Goal: Task Accomplishment & Management: Use online tool/utility

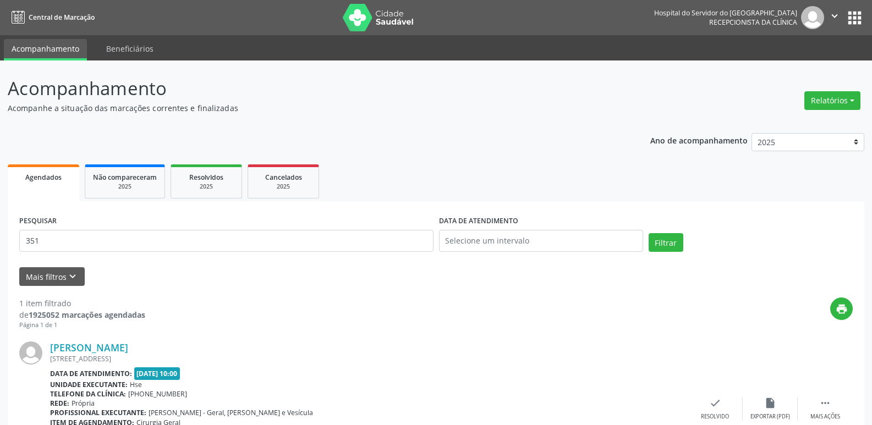
scroll to position [82, 0]
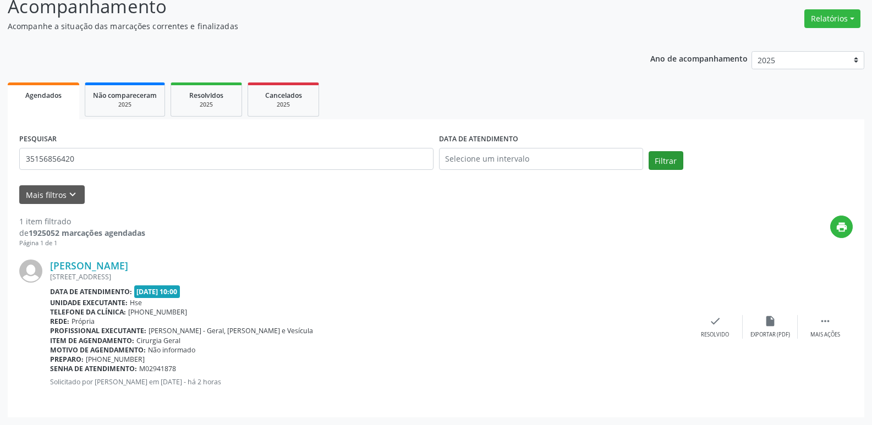
type input "35156856420"
click at [672, 167] on button "Filtrar" at bounding box center [666, 160] width 35 height 19
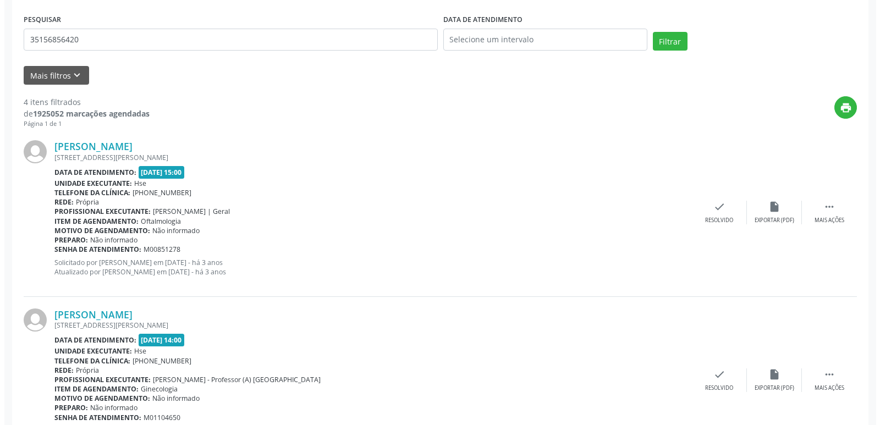
scroll to position [36, 0]
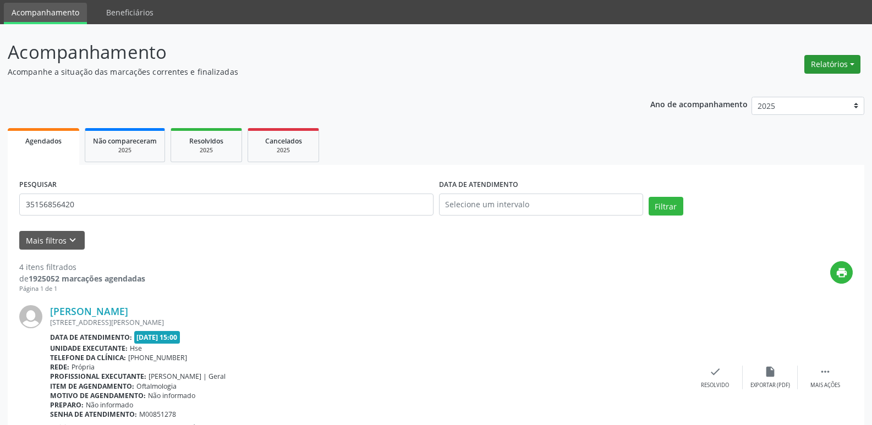
drag, startPoint x: 824, startPoint y: 55, endPoint x: 822, endPoint y: 65, distance: 10.1
click at [824, 55] on button "Relatórios" at bounding box center [832, 64] width 56 height 19
click at [799, 80] on ul "Agendamentos Procedimentos realizados" at bounding box center [801, 96] width 119 height 40
click at [793, 86] on link "Agendamentos" at bounding box center [802, 87] width 118 height 15
select select "8"
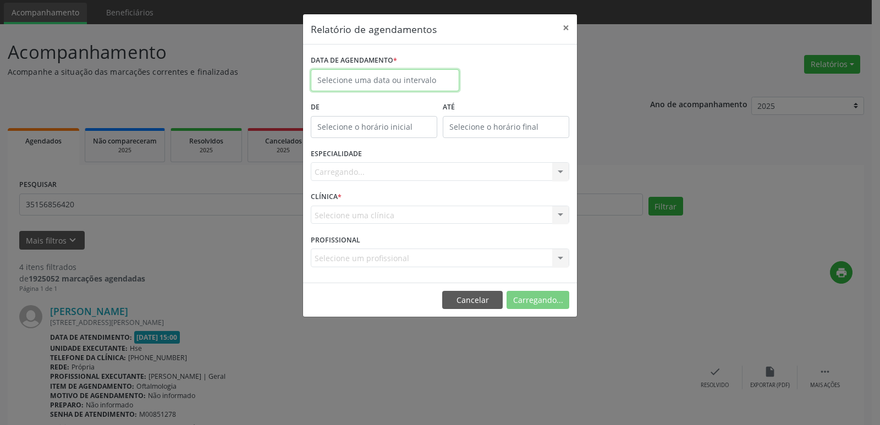
click at [392, 79] on input "text" at bounding box center [385, 80] width 149 height 22
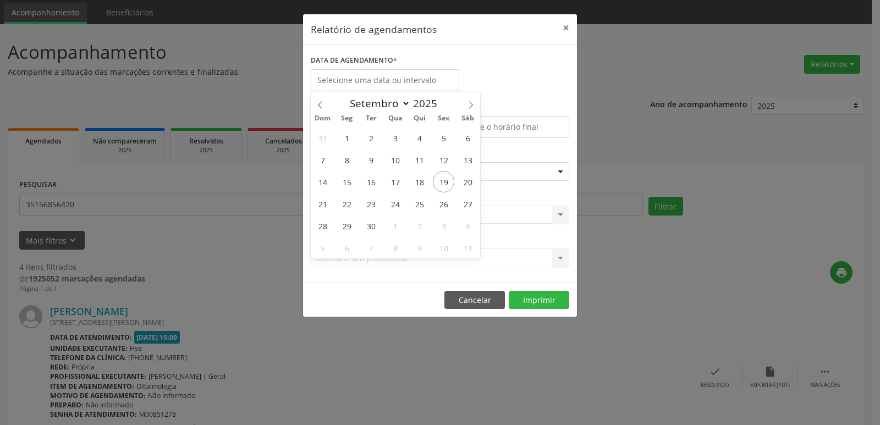
click at [543, 69] on div "DATA DE AGENDAMENTO *" at bounding box center [440, 75] width 264 height 47
select select "8"
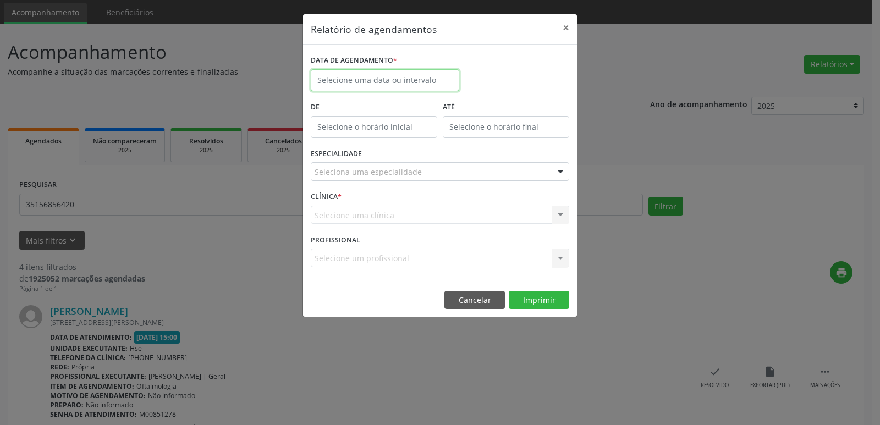
click at [356, 79] on input "text" at bounding box center [385, 80] width 149 height 22
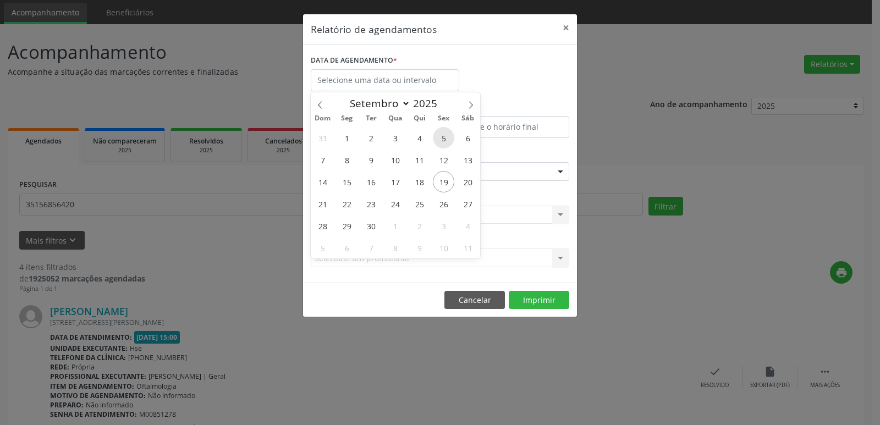
drag, startPoint x: 344, startPoint y: 138, endPoint x: 443, endPoint y: 136, distance: 99.0
click at [443, 136] on div "31 1 2 3 4 5 6 7 8 9 10 11 12 13 14 15 16 17 18 19 20 21 22 23 24 25 26 27 28 2…" at bounding box center [395, 193] width 169 height 132
drag, startPoint x: 321, startPoint y: 182, endPoint x: 458, endPoint y: 180, distance: 137.0
click at [458, 180] on div "31 1 2 3 4 5 6 7 8 9 10 11 12 13 14 15 16 17 18 19 20 21 22 23 24 25 26 27 28 2…" at bounding box center [395, 193] width 169 height 132
click at [351, 183] on span "15" at bounding box center [346, 181] width 21 height 21
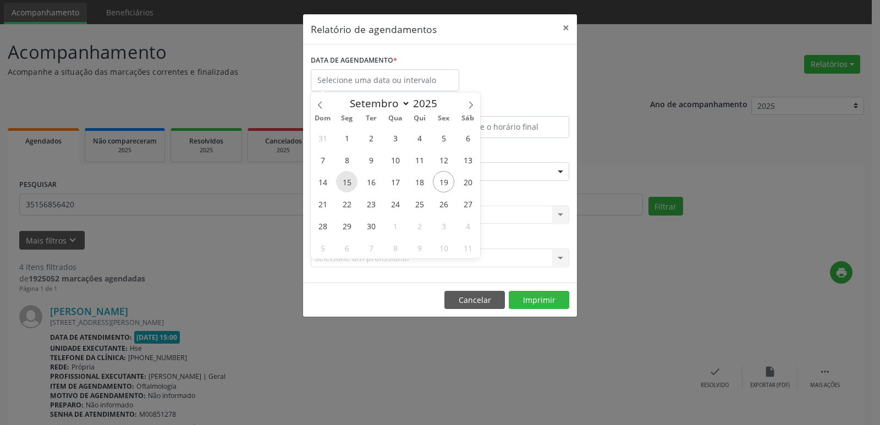
type input "[DATE]"
click at [388, 183] on div "31 1 2 3 4 5 6 7 8 9 10 11 12 13 14 15 16 17 18 19 20 21 22 23 24 25 26 27 28 2…" at bounding box center [395, 193] width 169 height 132
click at [443, 183] on span "19" at bounding box center [443, 181] width 21 height 21
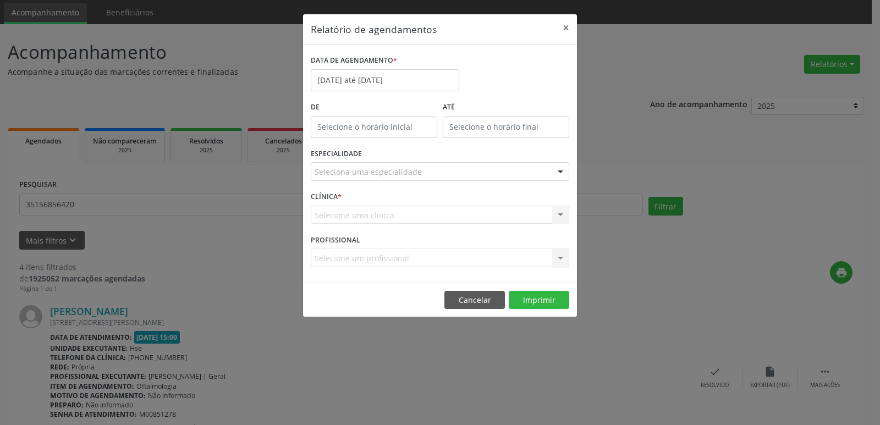
click at [548, 174] on div "Seleciona uma especialidade Todas as especialidades Alergologia Angiologia Arri…" at bounding box center [440, 171] width 259 height 19
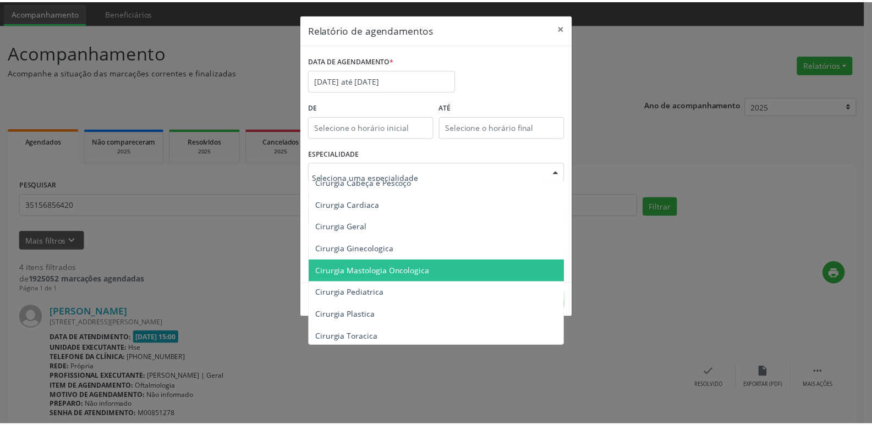
scroll to position [165, 0]
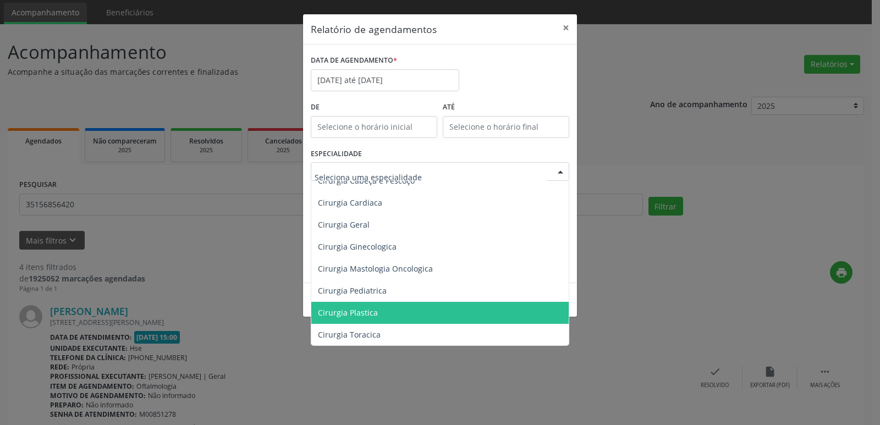
click at [470, 312] on span "Cirurgia Plastica" at bounding box center [440, 313] width 259 height 22
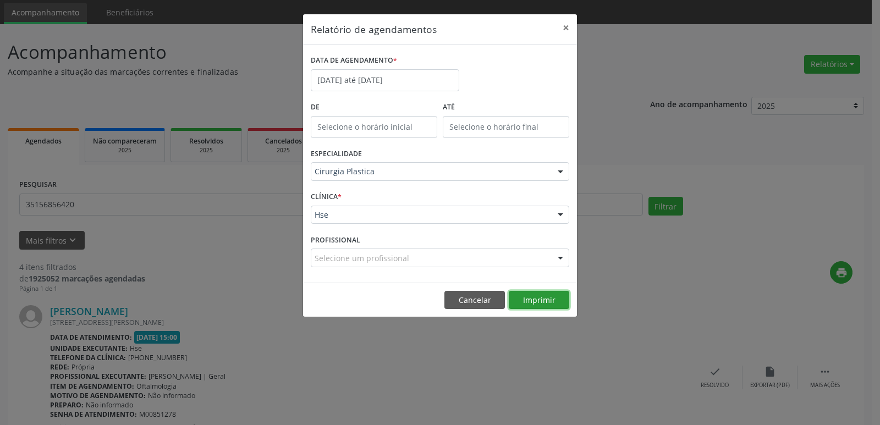
click at [549, 298] on button "Imprimir" at bounding box center [539, 300] width 61 height 19
click at [564, 29] on button "×" at bounding box center [566, 27] width 22 height 27
